Goal: Task Accomplishment & Management: Manage account settings

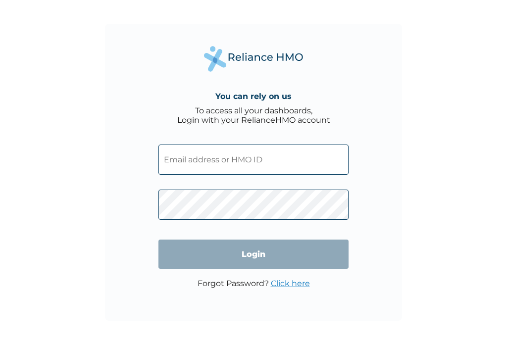
click at [190, 158] on input "text" at bounding box center [254, 160] width 190 height 30
type input "i"
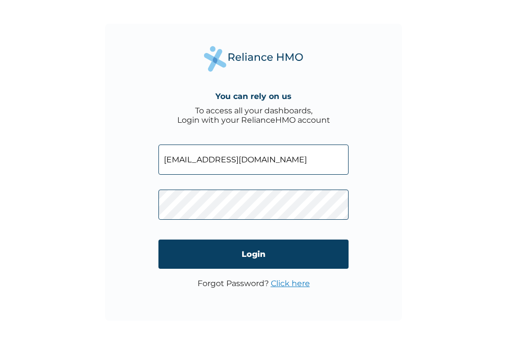
type input "[EMAIL_ADDRESS][DOMAIN_NAME]"
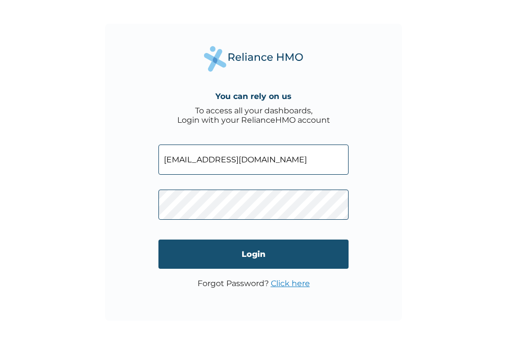
click at [234, 263] on input "Login" at bounding box center [254, 254] width 190 height 29
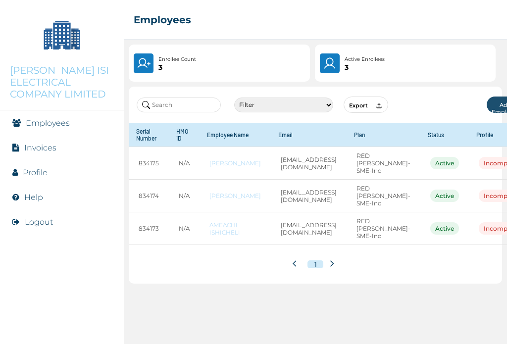
click at [41, 170] on link "Profile" at bounding box center [35, 172] width 25 height 9
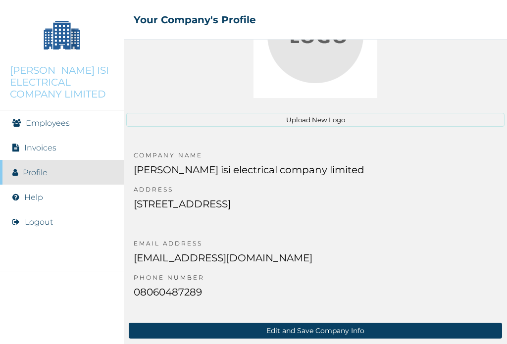
scroll to position [112, 0]
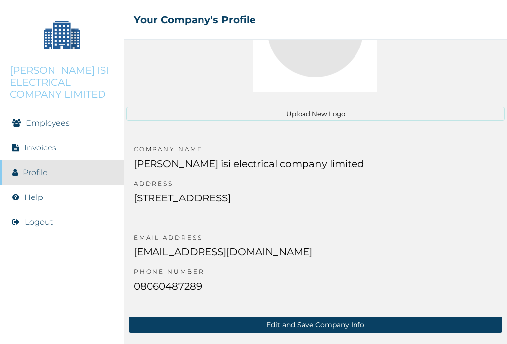
click at [50, 147] on link "Invoices" at bounding box center [40, 147] width 32 height 9
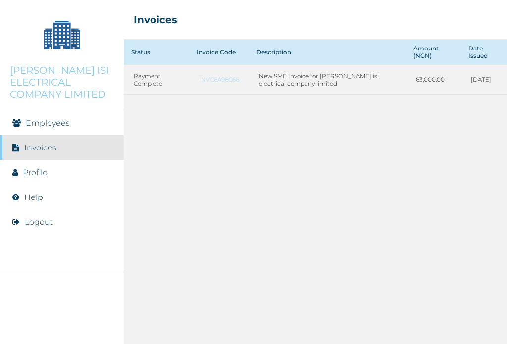
click at [64, 122] on link "Employees" at bounding box center [48, 122] width 44 height 9
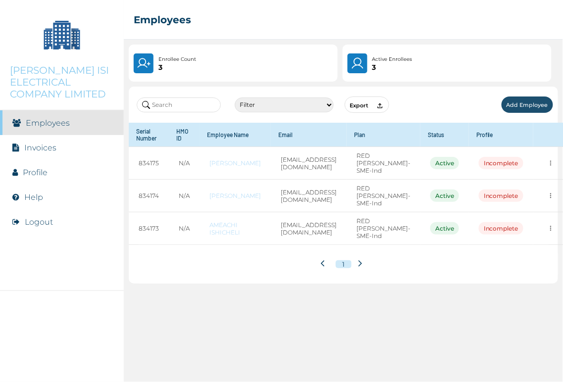
click at [52, 175] on li "Profile" at bounding box center [62, 172] width 124 height 25
click at [36, 225] on button "Logout" at bounding box center [39, 221] width 28 height 9
